Goal: Transaction & Acquisition: Purchase product/service

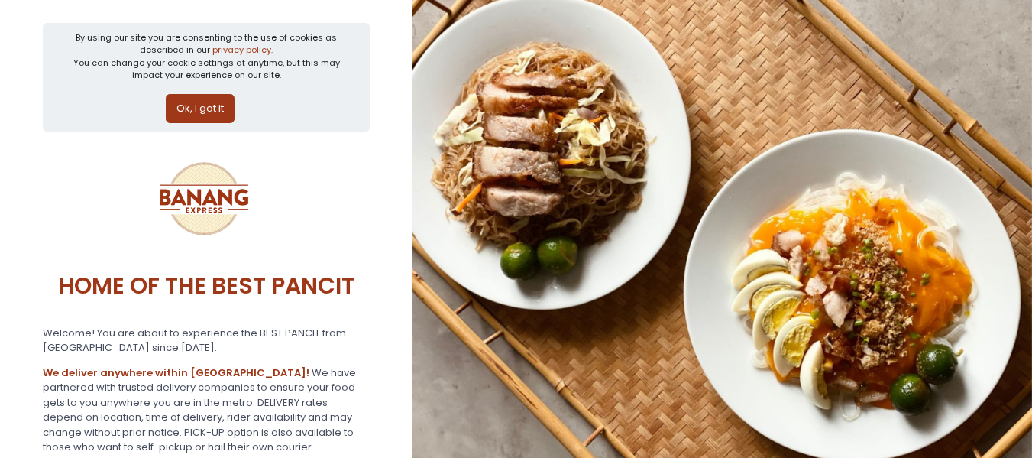
scroll to position [381, 0]
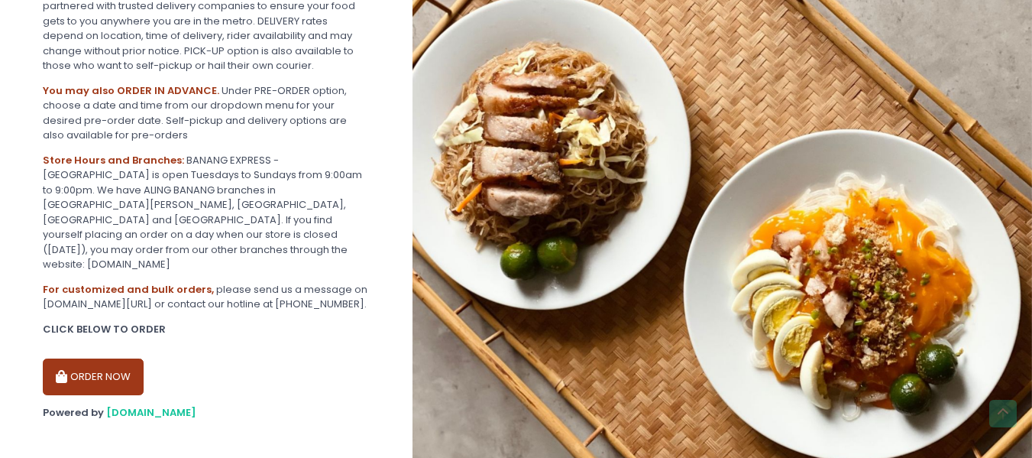
click at [95, 361] on button "ORDER NOW" at bounding box center [93, 376] width 101 height 37
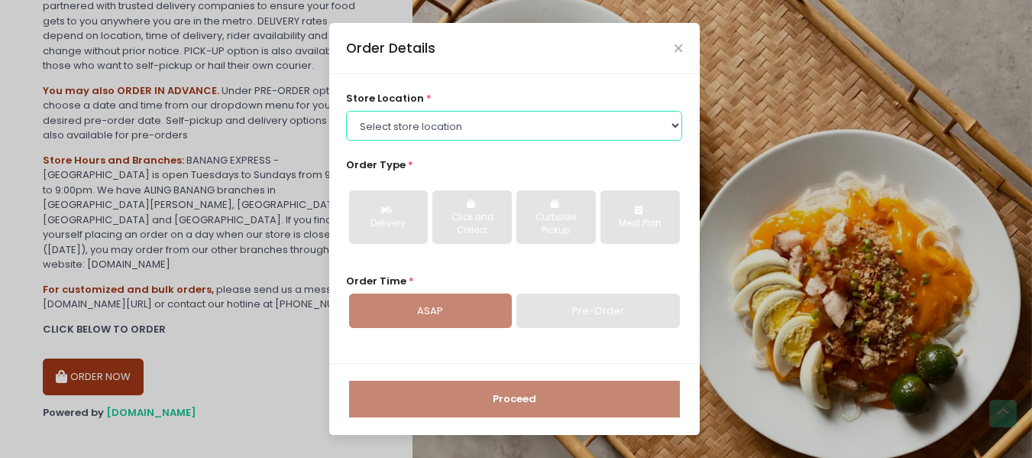
click at [488, 128] on select "Select store location BANANG EXPRESS - [GEOGRAPHIC_DATA], [GEOGRAPHIC_DATA] BAN…" at bounding box center [514, 125] width 336 height 29
select select "62ee0805b0024a001716a291"
click at [346, 111] on select "Select store location BANANG EXPRESS - [GEOGRAPHIC_DATA], [GEOGRAPHIC_DATA] BAN…" at bounding box center [514, 125] width 336 height 29
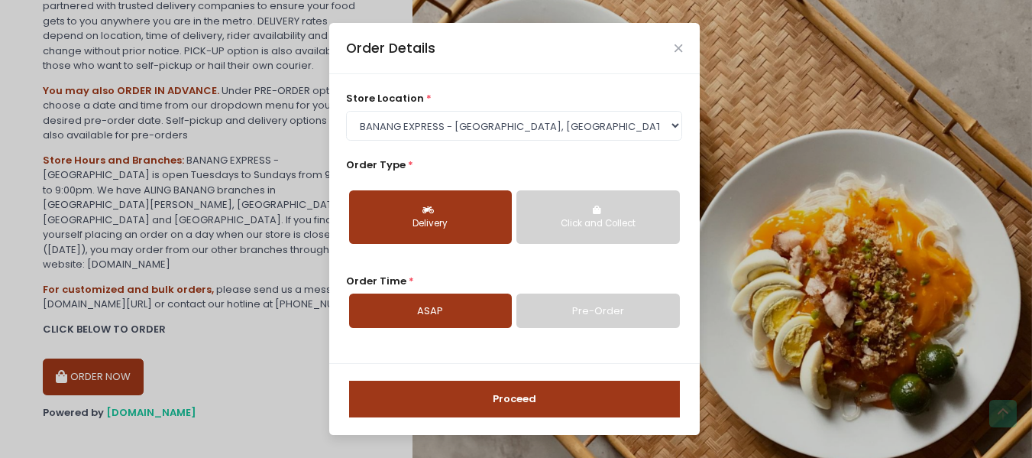
click at [494, 226] on div "Delivery" at bounding box center [430, 224] width 141 height 14
click at [592, 313] on link "Pre-Order" at bounding box center [597, 310] width 163 height 35
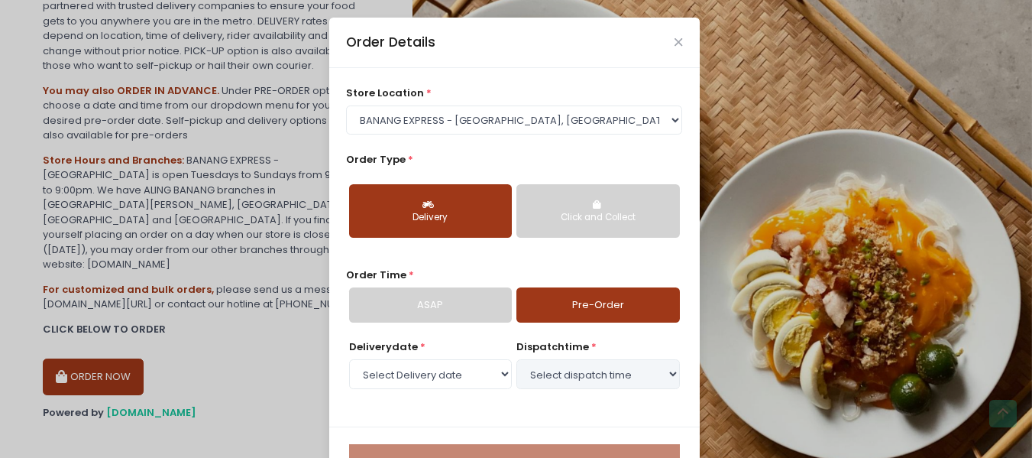
select select "[DATE]"
drag, startPoint x: 438, startPoint y: 310, endPoint x: 453, endPoint y: 312, distance: 15.4
click at [438, 309] on link "ASAP" at bounding box center [430, 304] width 163 height 35
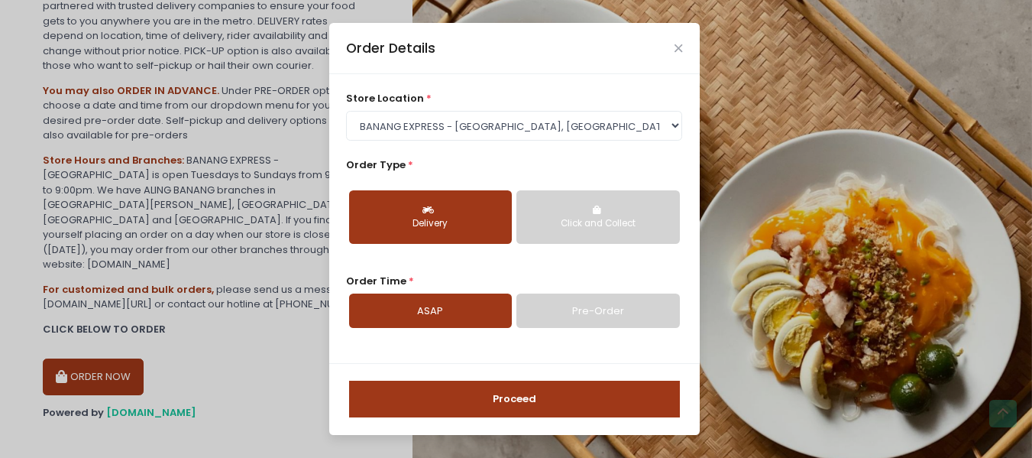
click at [594, 301] on link "Pre-Order" at bounding box center [597, 310] width 163 height 35
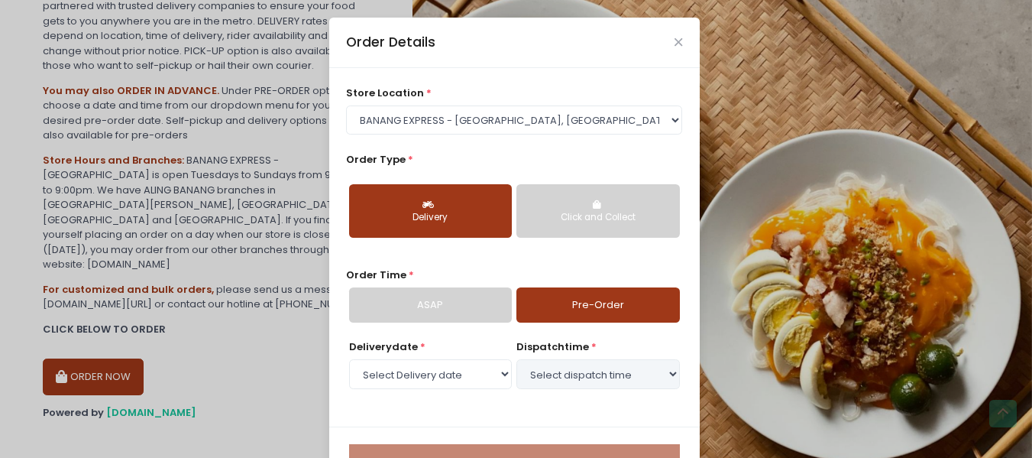
select select "[DATE]"
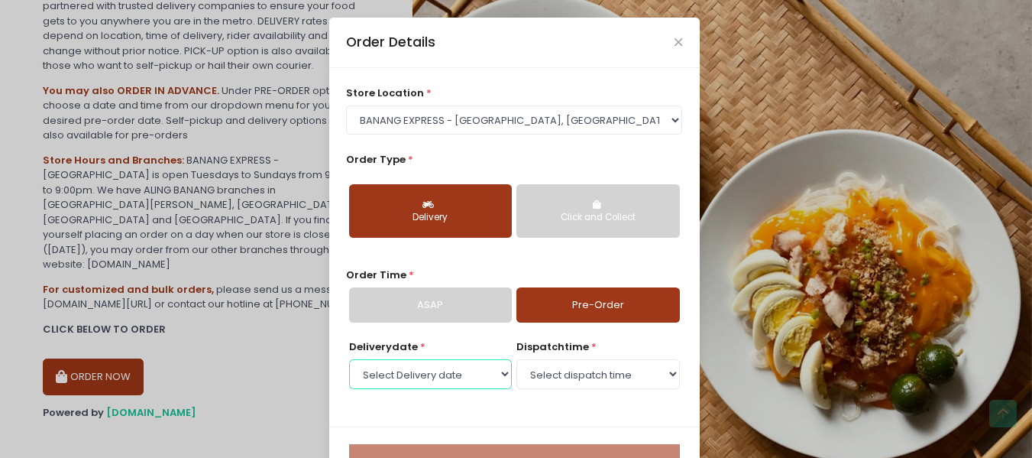
click at [453, 373] on select "Select Delivery date [DATE] [DATE] [DATE] [DATE] [DATE] [DATE] [DATE]" at bounding box center [430, 373] width 163 height 29
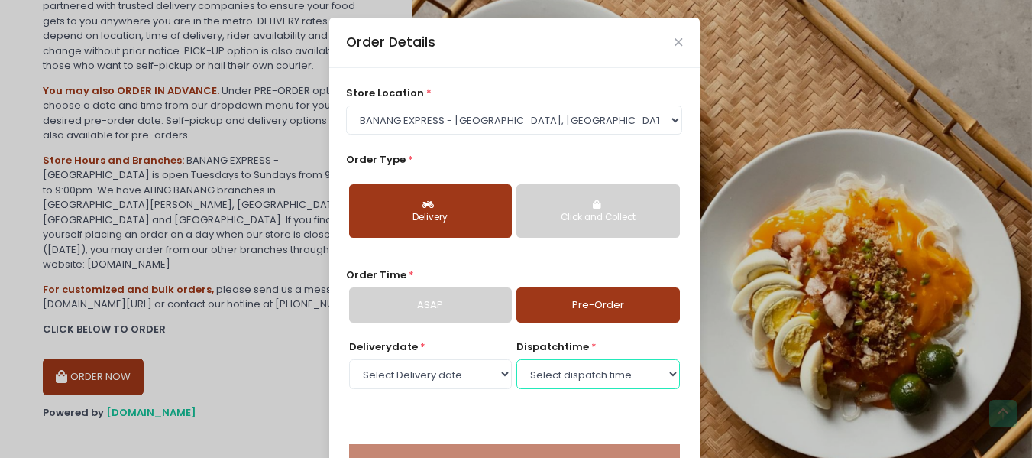
click at [577, 387] on select "Select dispatch time 01:00 PM - 01:30 PM 01:30 PM - 02:00 PM 02:00 PM - 02:30 P…" at bounding box center [597, 373] width 163 height 29
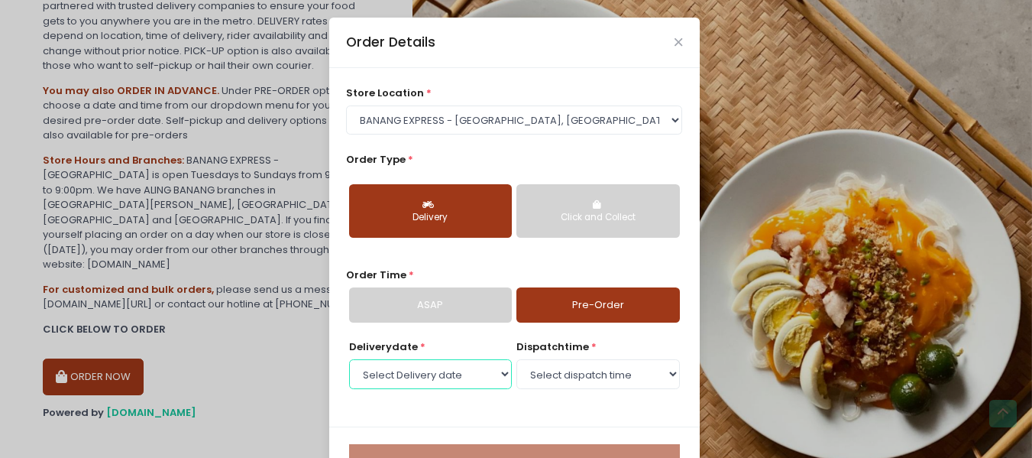
click at [485, 368] on select "Select Delivery date [DATE] [DATE] [DATE] [DATE] [DATE] [DATE] [DATE]" at bounding box center [430, 373] width 163 height 29
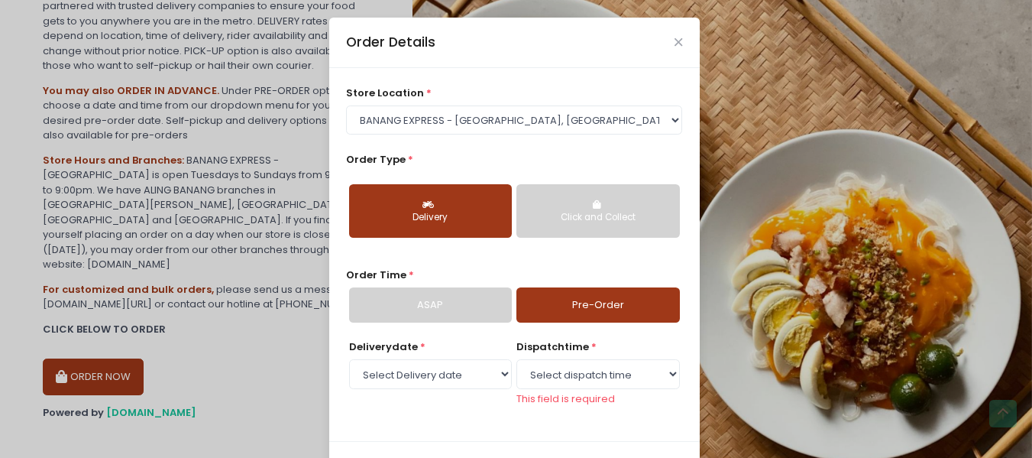
click at [865, 277] on div "Order Details store location * Select store location BANANG EXPRESS - [GEOGRAPH…" at bounding box center [516, 229] width 1032 height 458
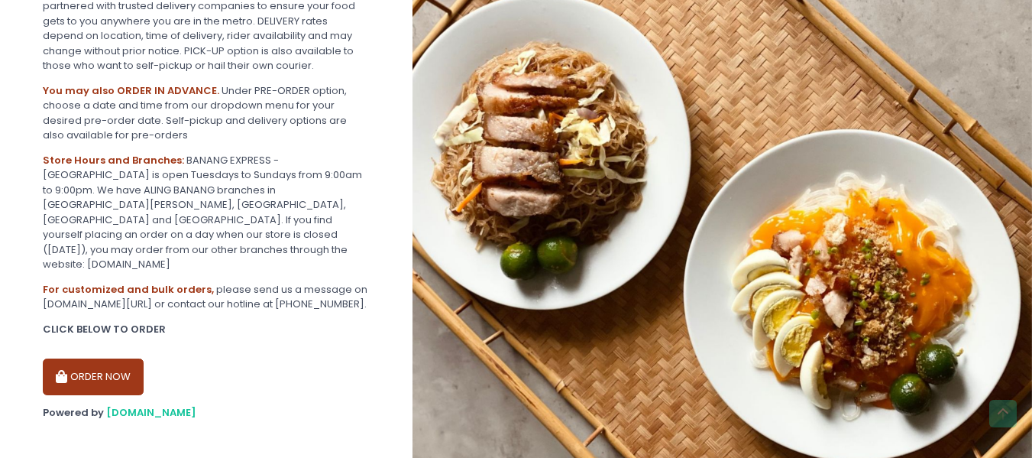
click at [113, 365] on button "ORDER NOW" at bounding box center [93, 376] width 101 height 37
select select "62ee0805b0024a001716a291"
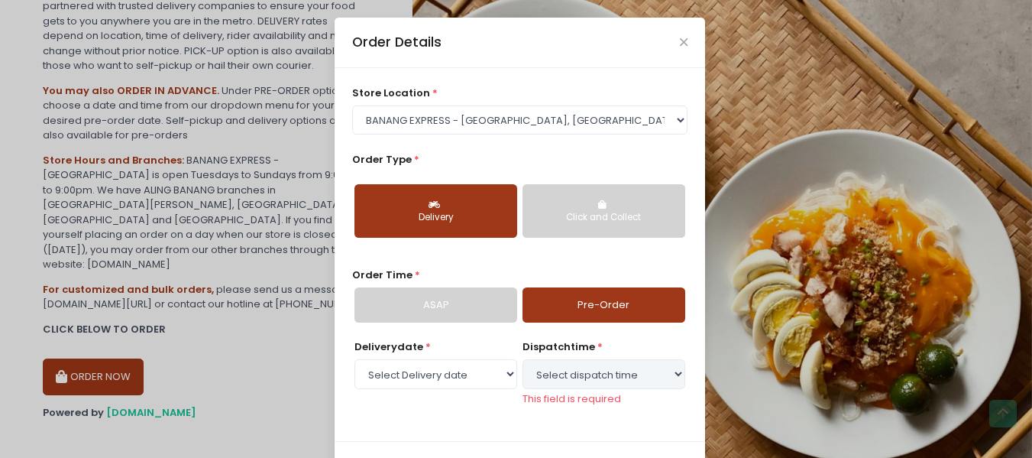
select select "[DATE]"
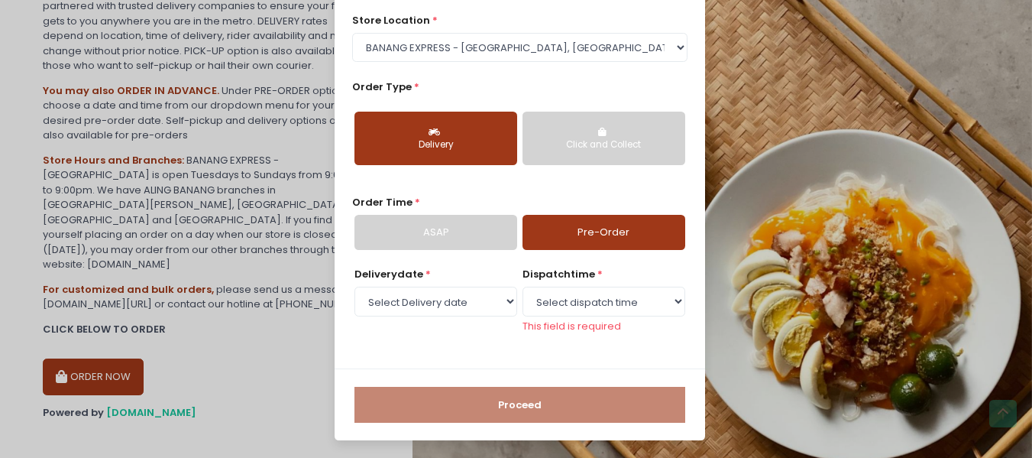
click at [471, 241] on link "ASAP" at bounding box center [436, 232] width 163 height 35
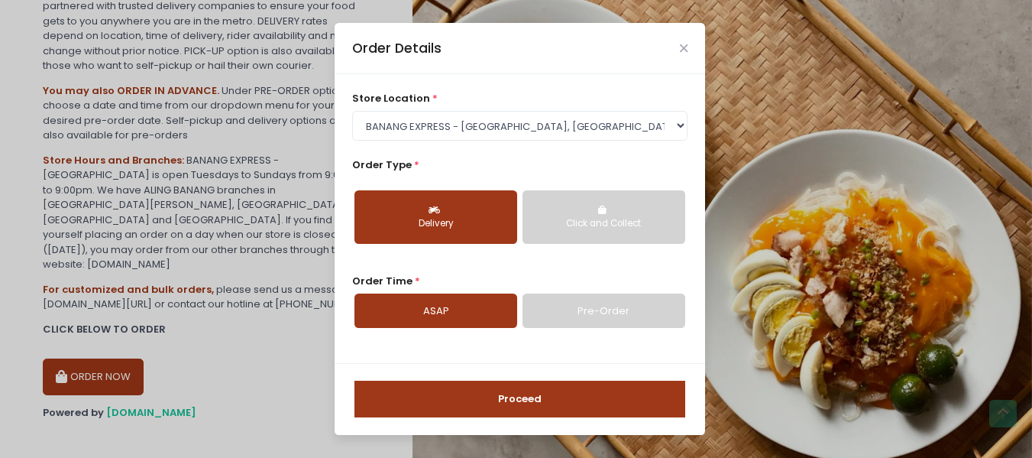
scroll to position [0, 0]
click at [547, 403] on button "Proceed" at bounding box center [520, 398] width 331 height 37
